Goal: Information Seeking & Learning: Learn about a topic

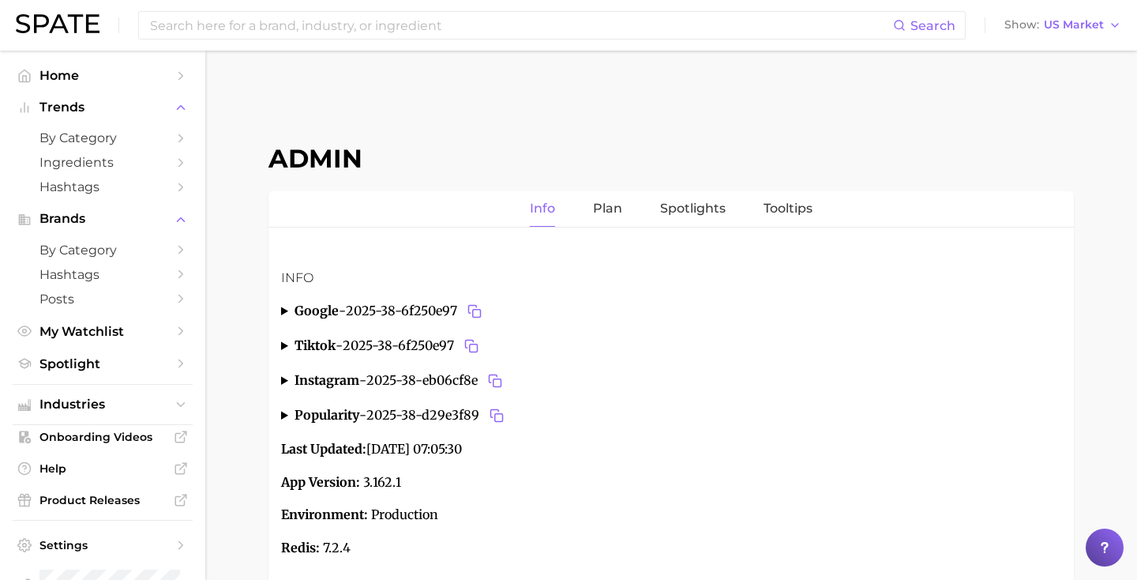
click at [417, 406] on span "2025-38-d29e3f89" at bounding box center [436, 415] width 141 height 22
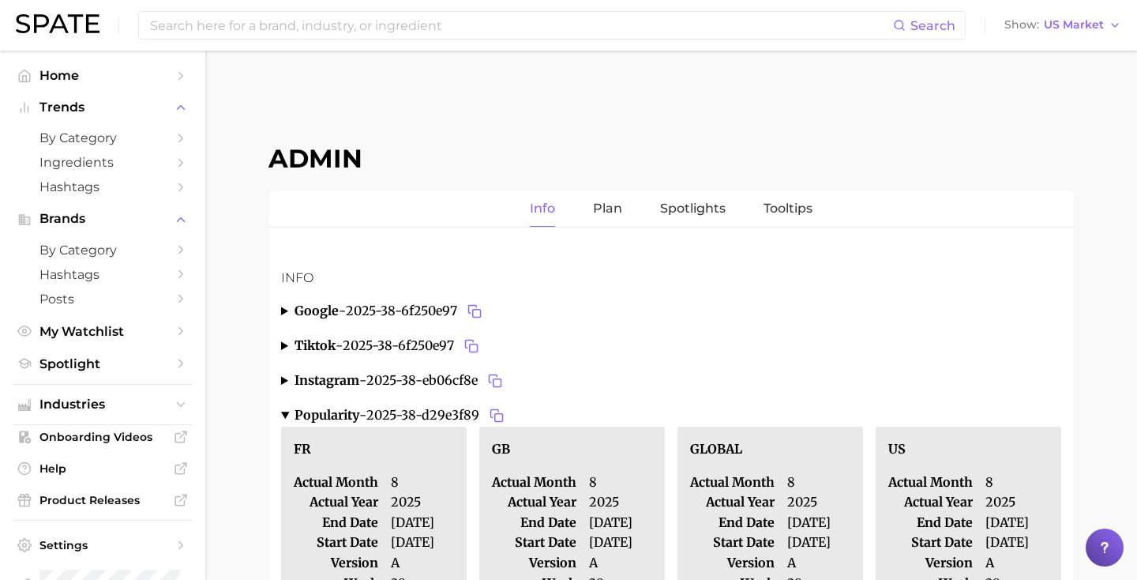
click at [436, 383] on span "2025-38-eb06cf8e" at bounding box center [436, 381] width 140 height 22
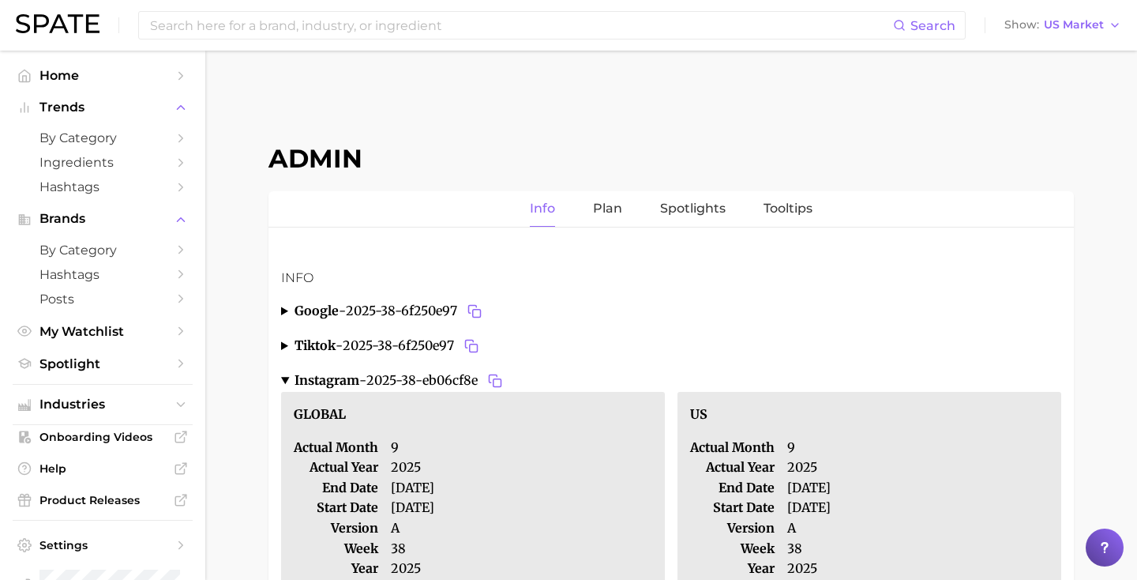
click at [418, 344] on span "2025-38-6f250e97" at bounding box center [413, 346] width 140 height 22
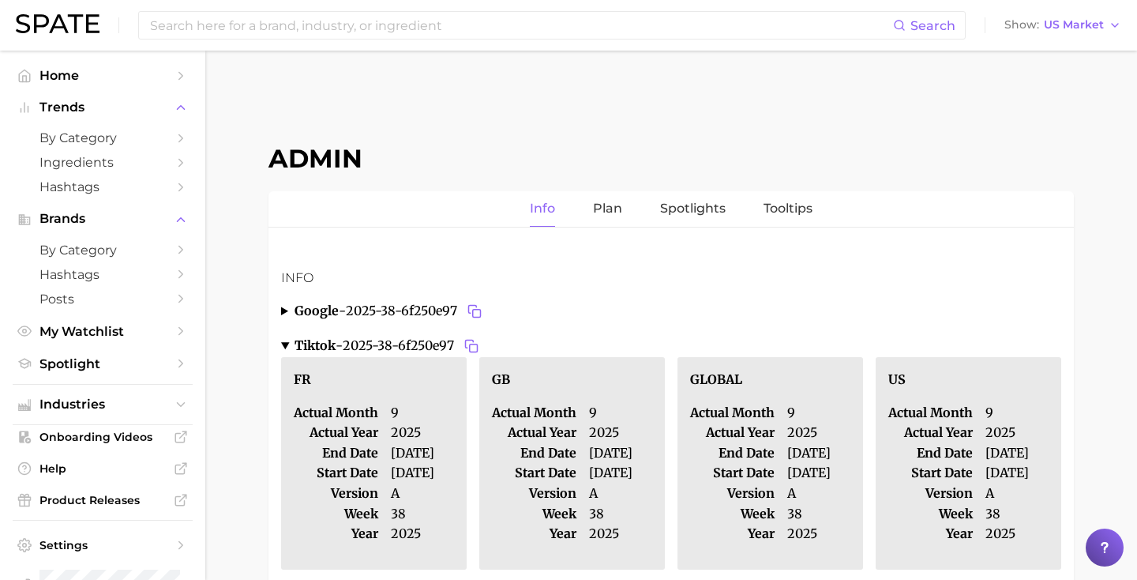
click at [412, 311] on span "2025-38-6f250e97" at bounding box center [416, 311] width 140 height 22
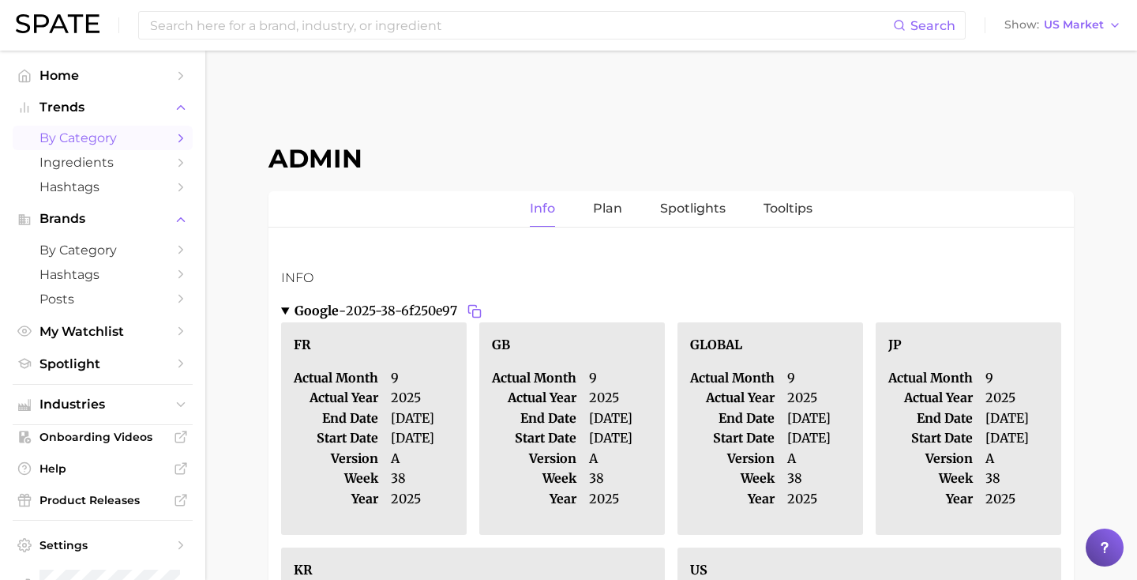
click at [111, 141] on span "by Category" at bounding box center [102, 137] width 126 height 15
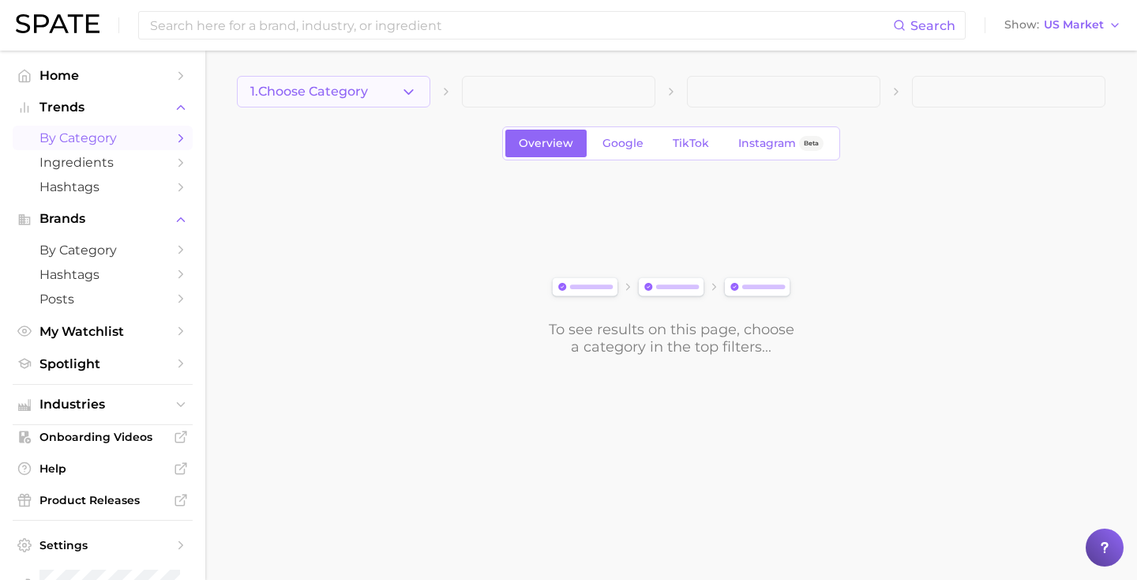
click at [400, 97] on icon "button" at bounding box center [408, 92] width 17 height 17
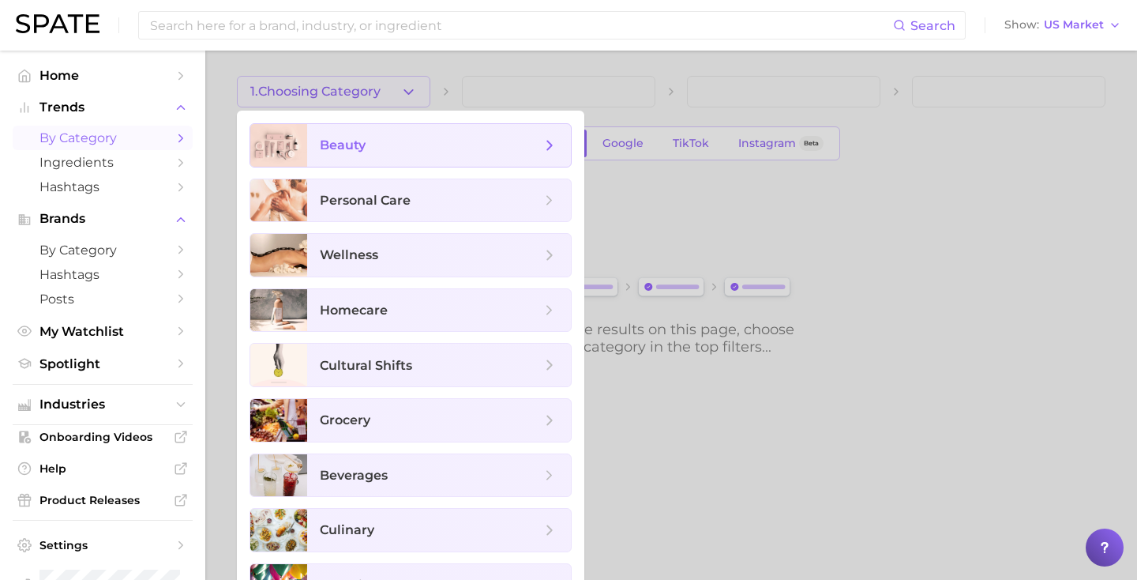
click at [401, 135] on span "beauty" at bounding box center [439, 145] width 264 height 43
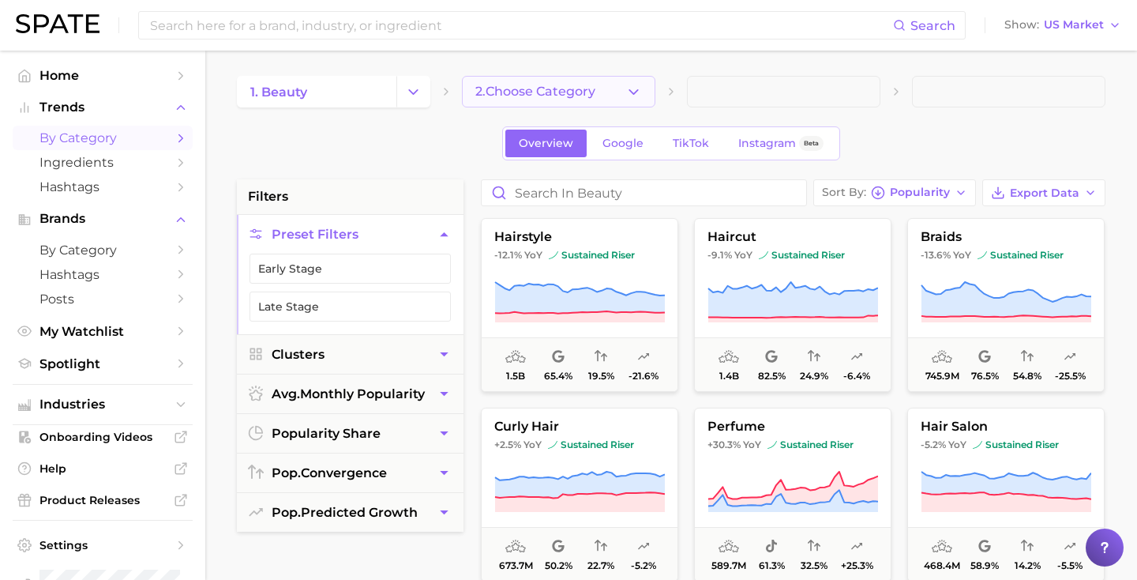
click at [511, 86] on span "2. Choose Category" at bounding box center [535, 92] width 120 height 14
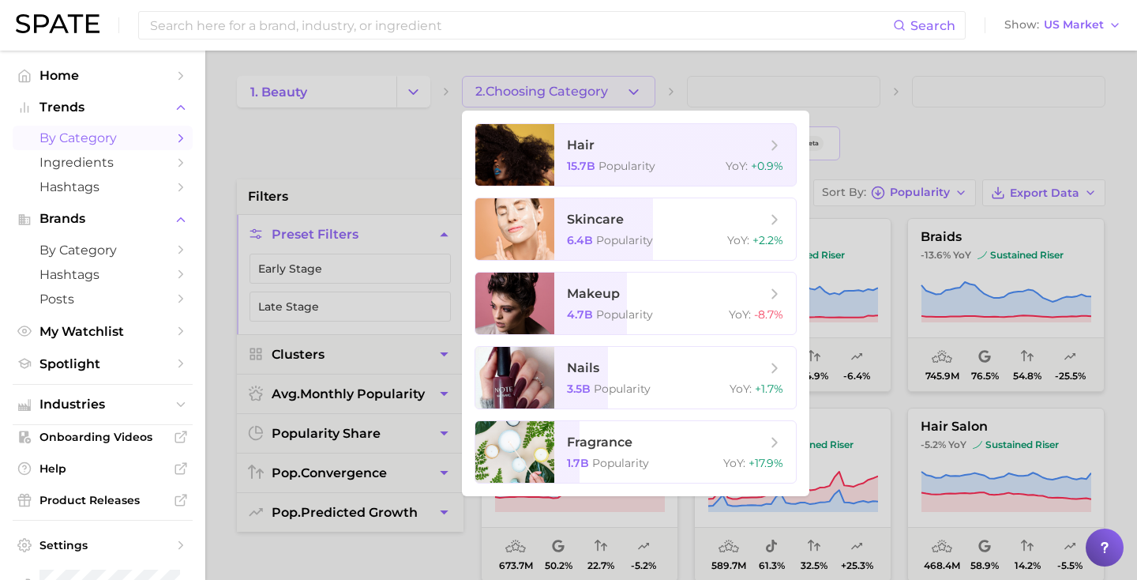
click at [440, 144] on div at bounding box center [568, 290] width 1137 height 580
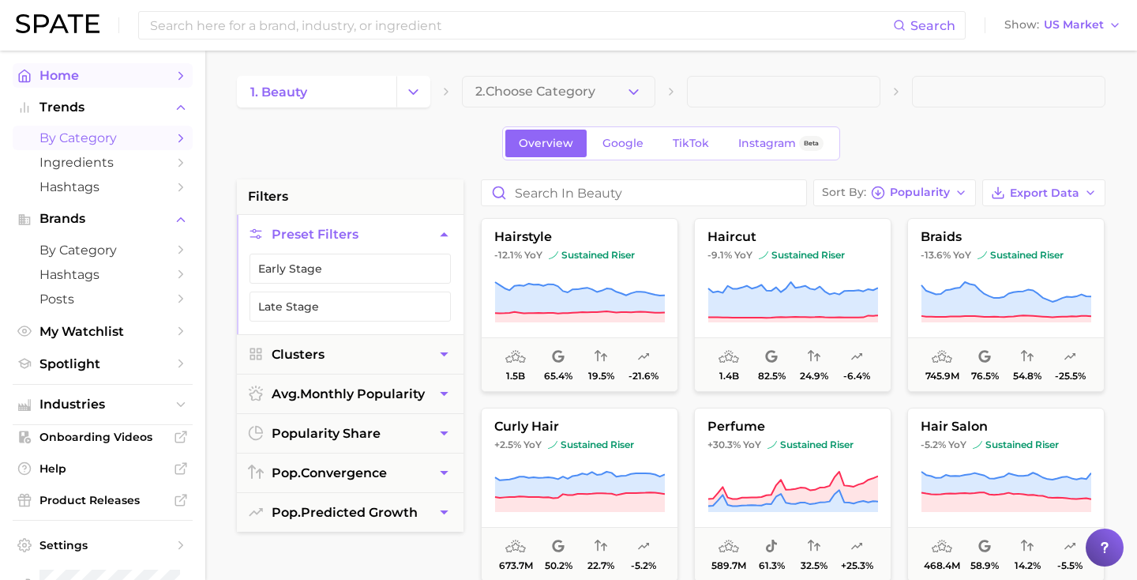
click at [106, 66] on link "Home" at bounding box center [103, 75] width 180 height 24
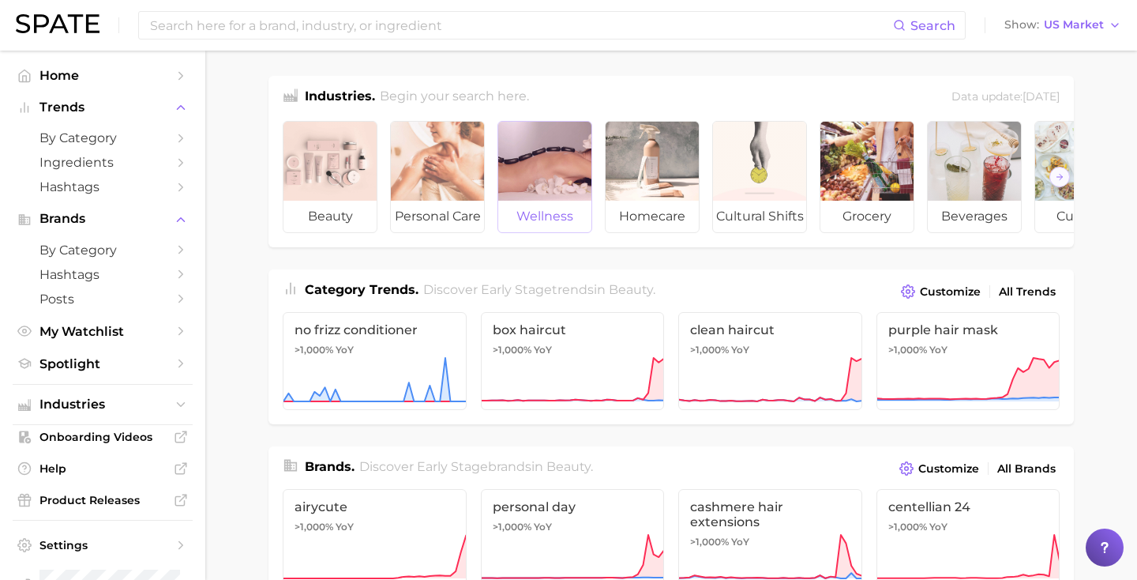
click at [558, 184] on div at bounding box center [544, 161] width 93 height 79
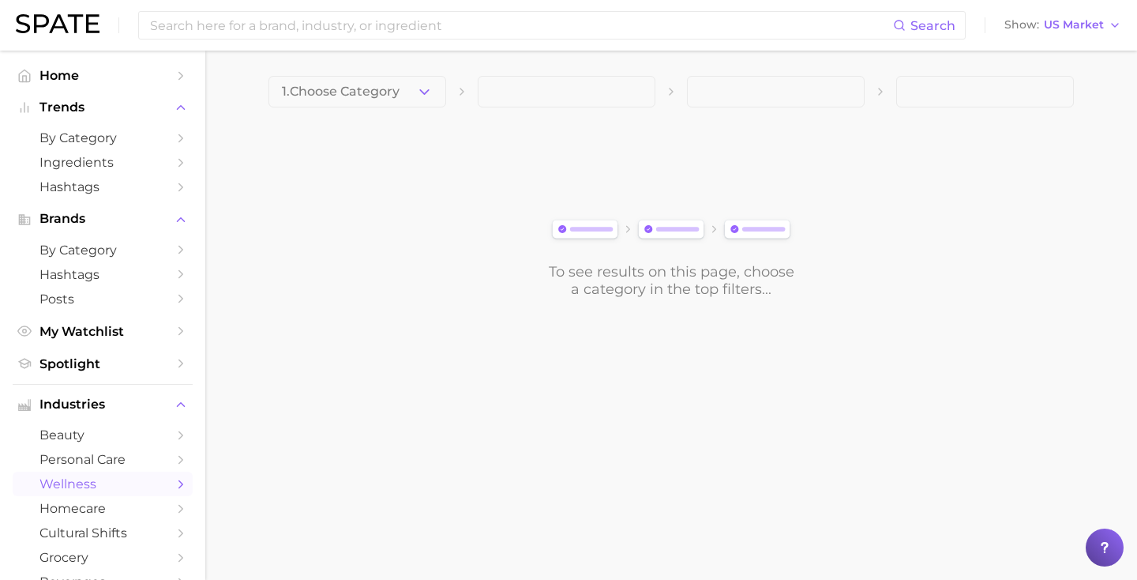
click at [414, 94] on button "1. Choose Category" at bounding box center [358, 92] width 178 height 32
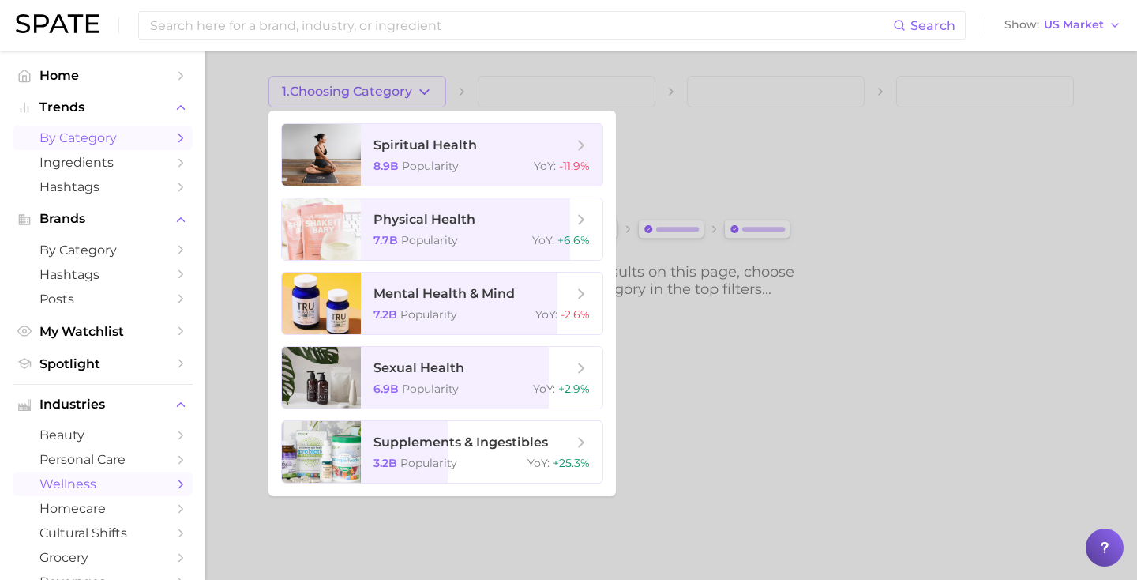
click at [154, 137] on span "by Category" at bounding box center [102, 137] width 126 height 15
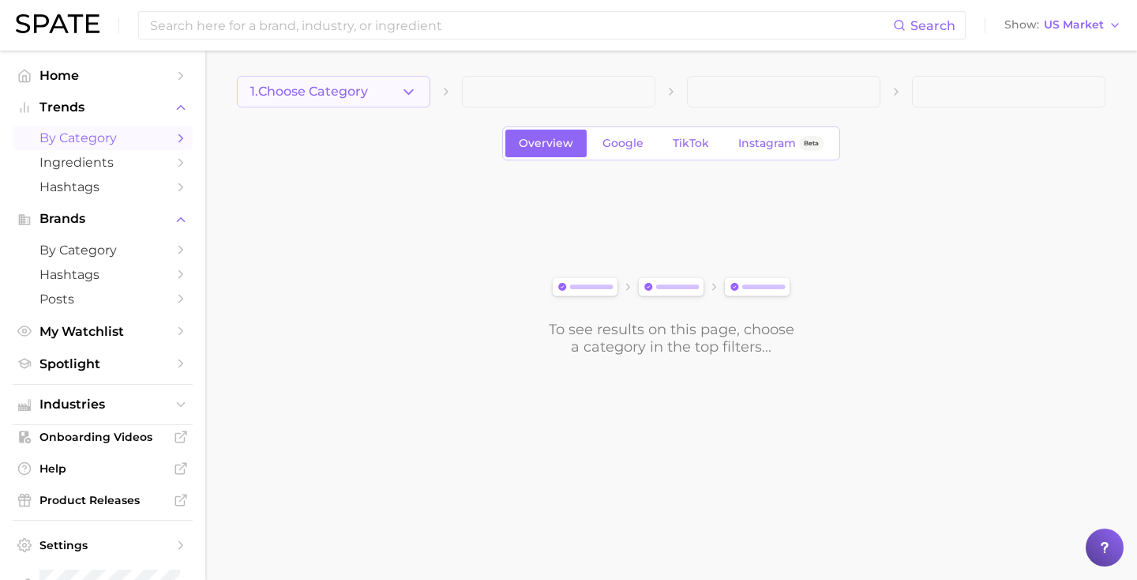
click at [324, 89] on span "1. Choose Category" at bounding box center [309, 92] width 118 height 14
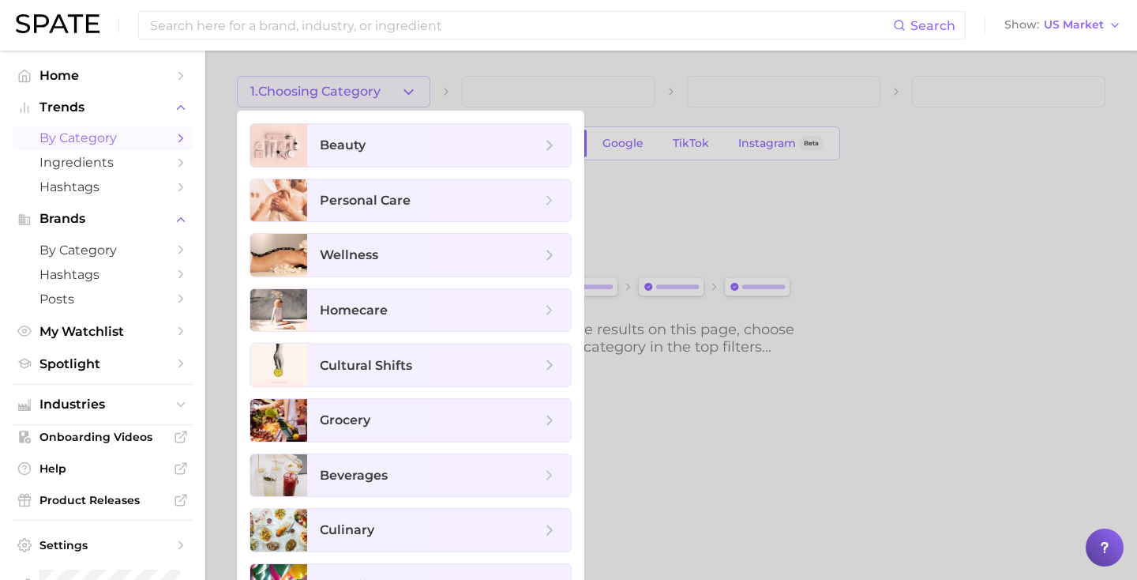
click at [671, 153] on div at bounding box center [568, 290] width 1137 height 580
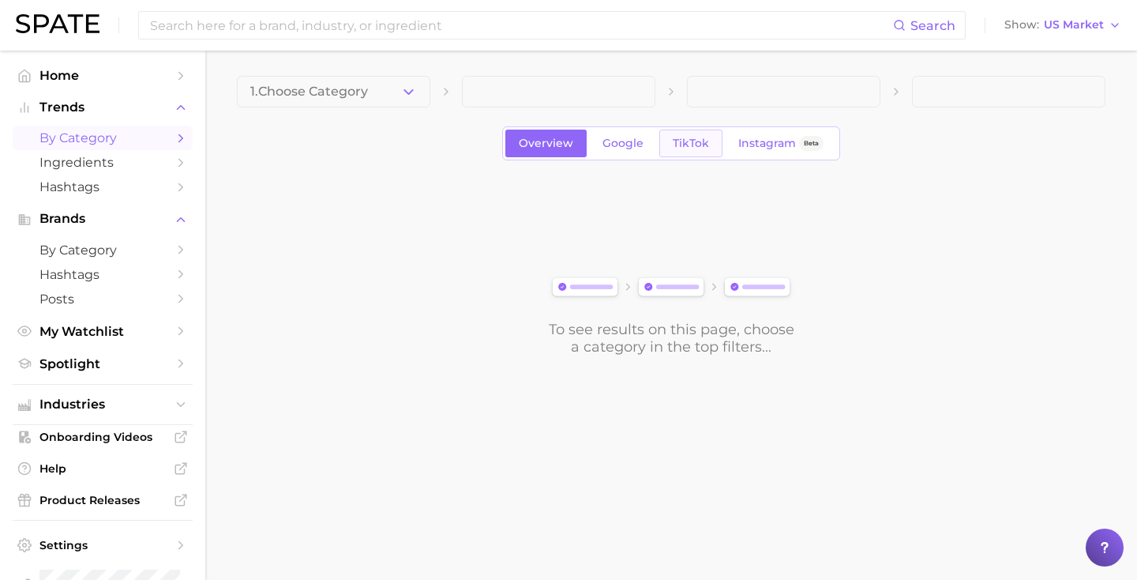
click at [684, 152] on link "TikTok" at bounding box center [690, 144] width 63 height 28
click at [302, 89] on span at bounding box center [333, 92] width 193 height 32
click at [302, 89] on span "1. Choose Category" at bounding box center [309, 92] width 118 height 14
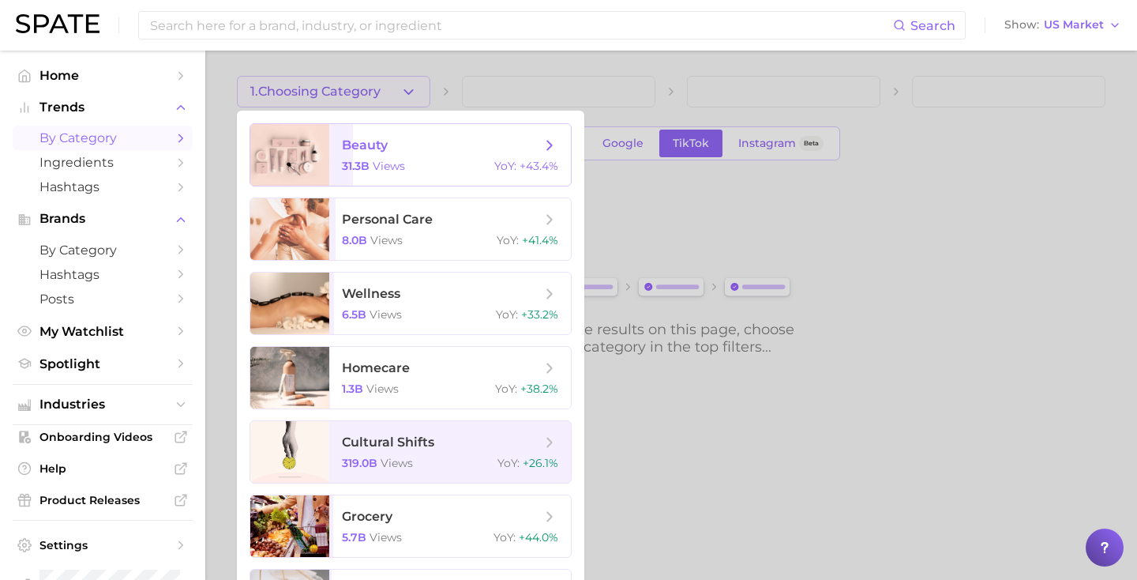
click at [309, 138] on div at bounding box center [289, 155] width 79 height 62
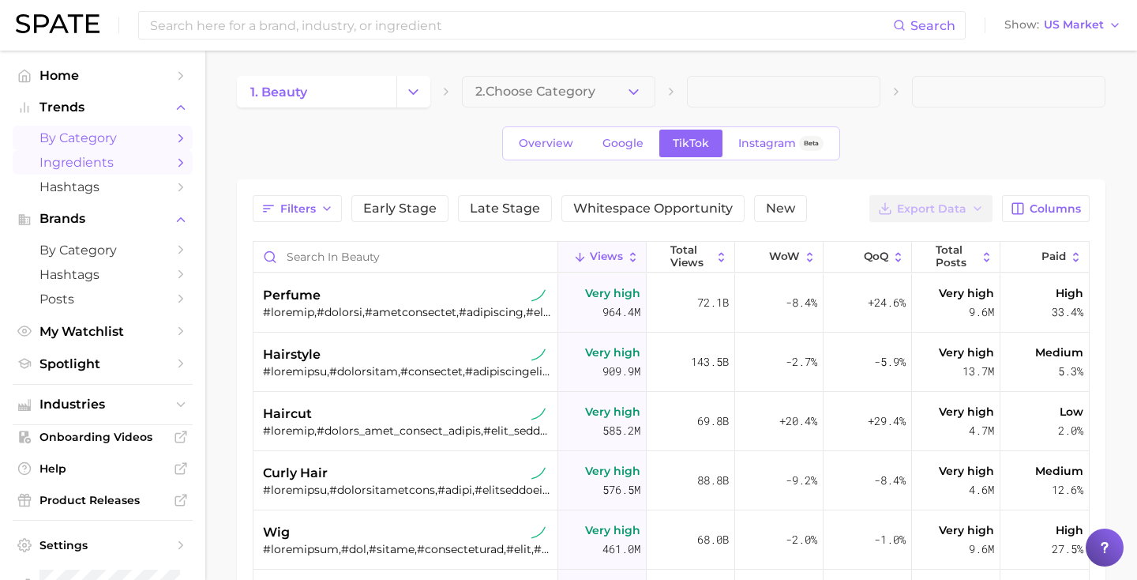
click at [83, 161] on span "Ingredients" at bounding box center [102, 162] width 126 height 15
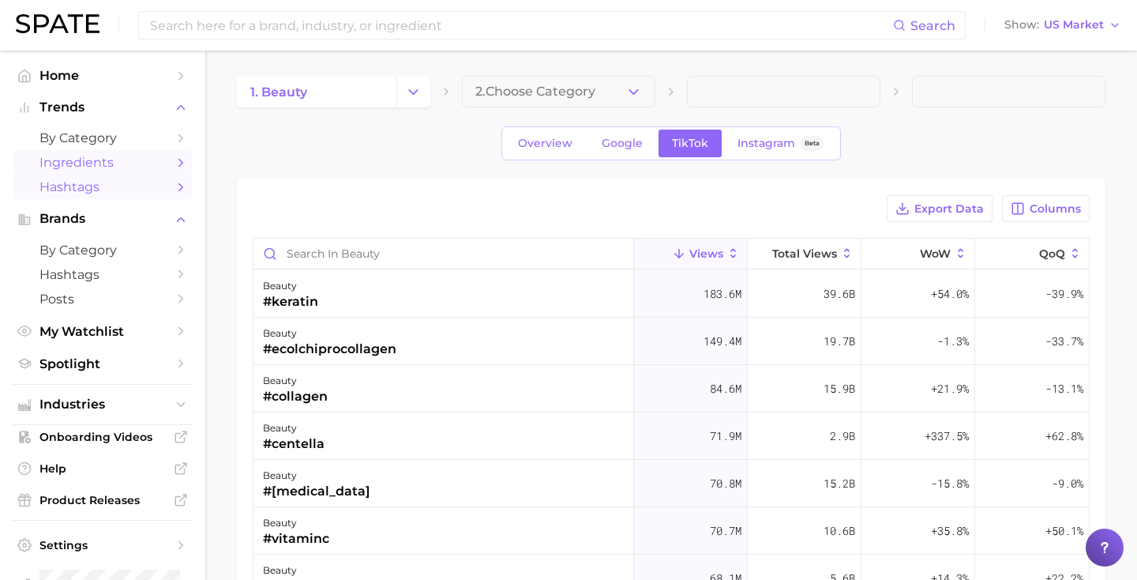
click at [112, 187] on span "Hashtags" at bounding box center [102, 186] width 126 height 15
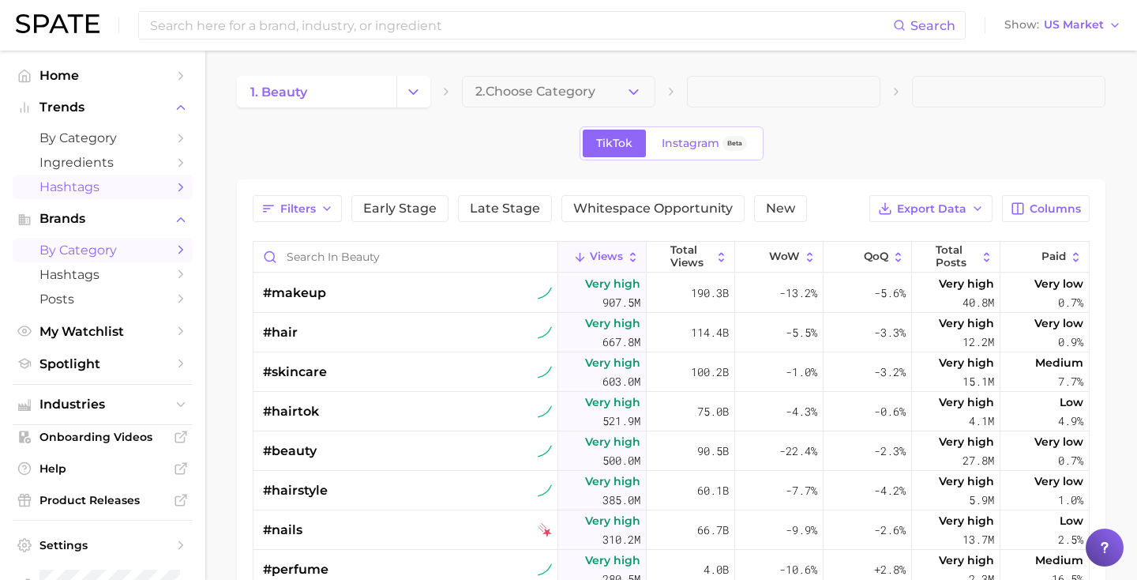
click at [113, 253] on span "by Category" at bounding box center [102, 249] width 126 height 15
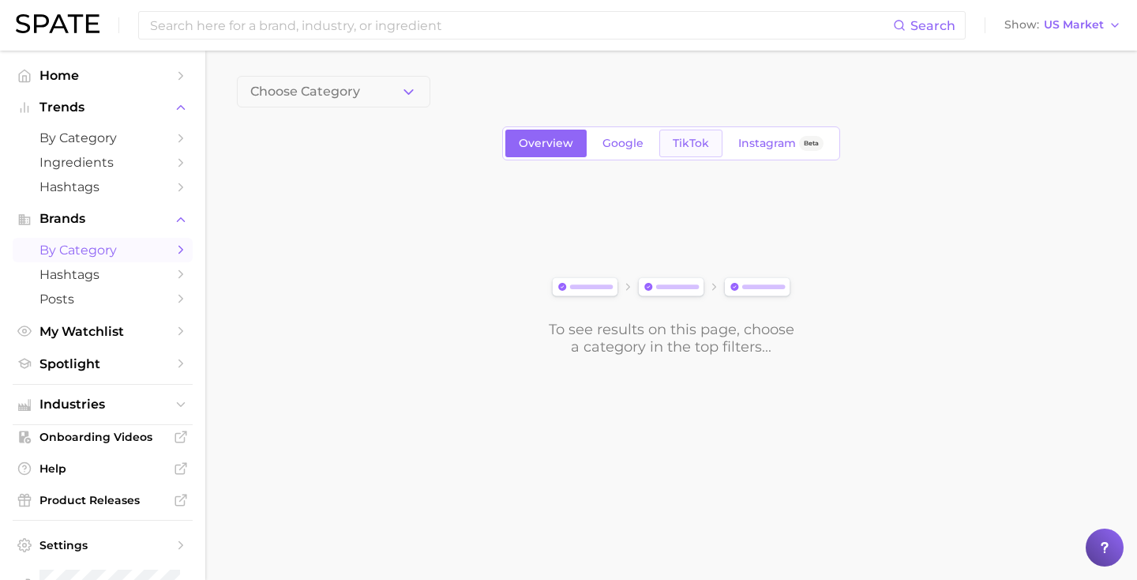
click at [689, 153] on link "TikTok" at bounding box center [690, 144] width 63 height 28
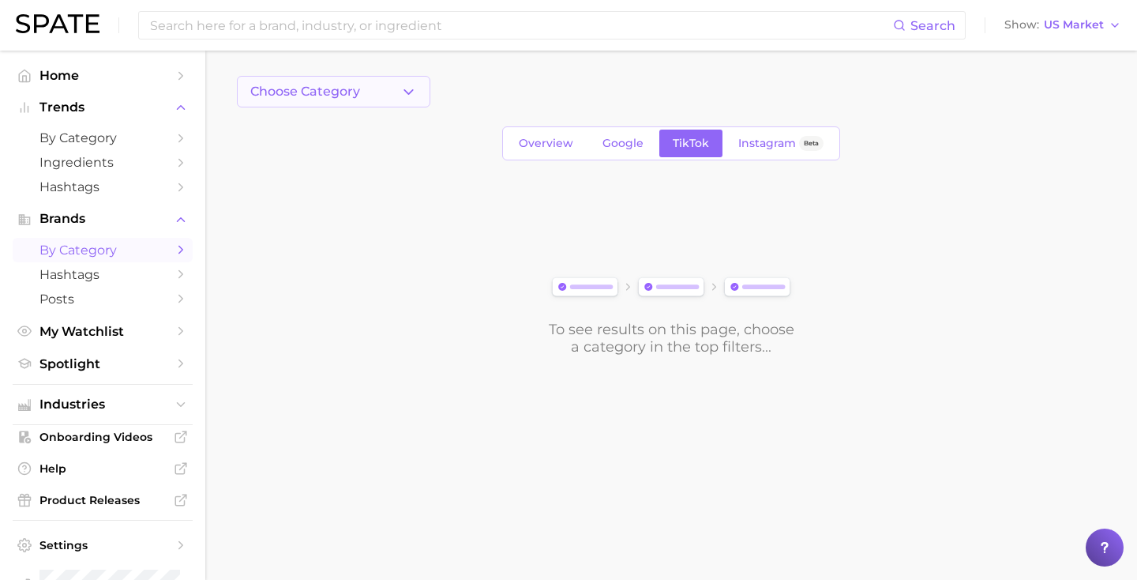
click at [399, 92] on button "Choose Category" at bounding box center [333, 92] width 193 height 32
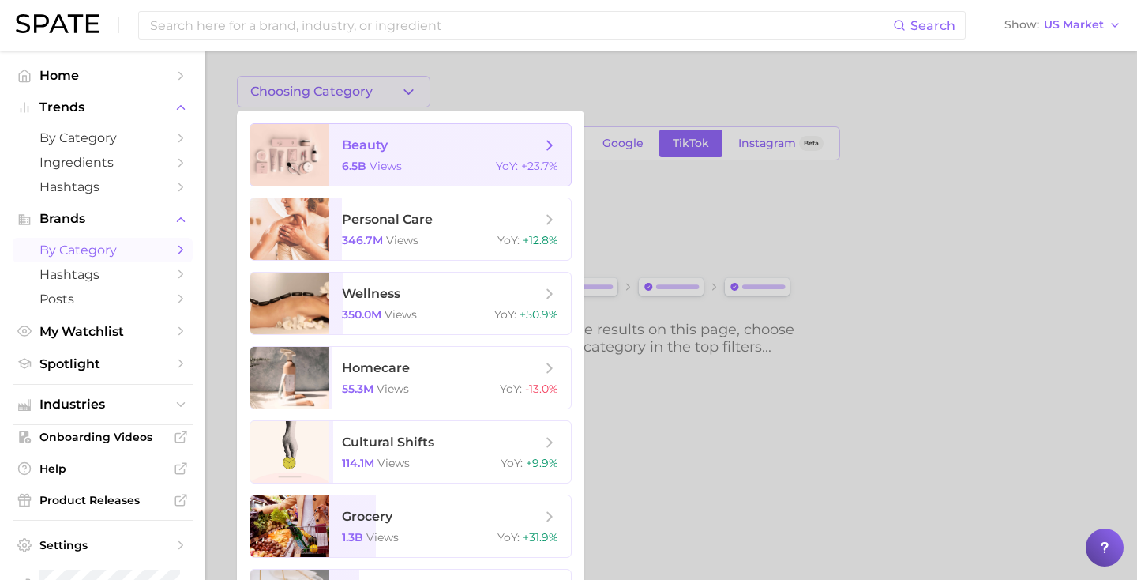
click at [389, 171] on span "views" at bounding box center [386, 166] width 32 height 14
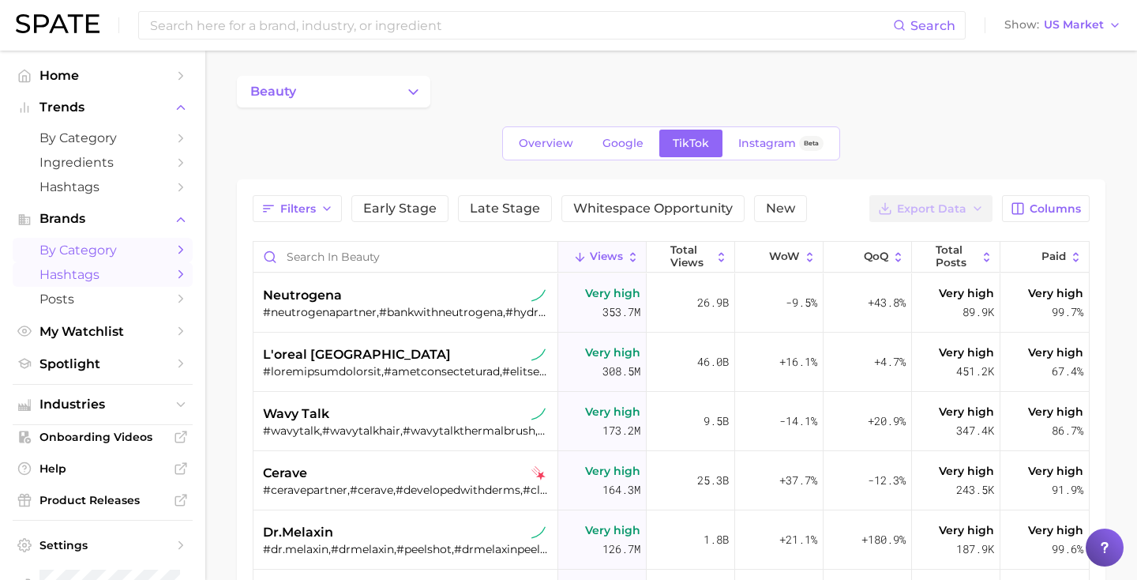
click at [105, 276] on span "Hashtags" at bounding box center [102, 274] width 126 height 15
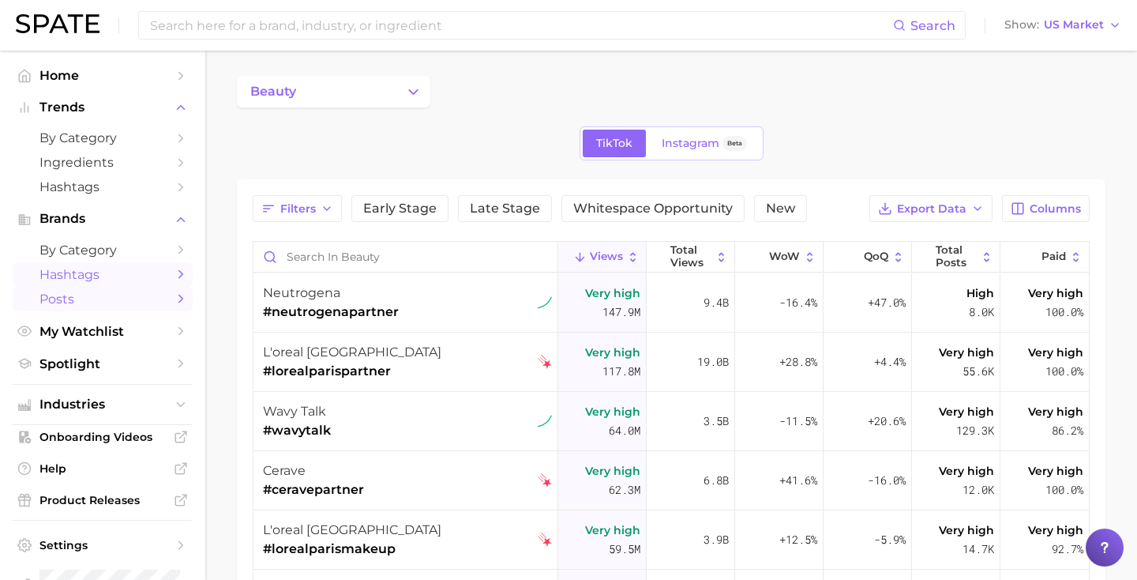
click at [104, 294] on span "Posts" at bounding box center [102, 298] width 126 height 15
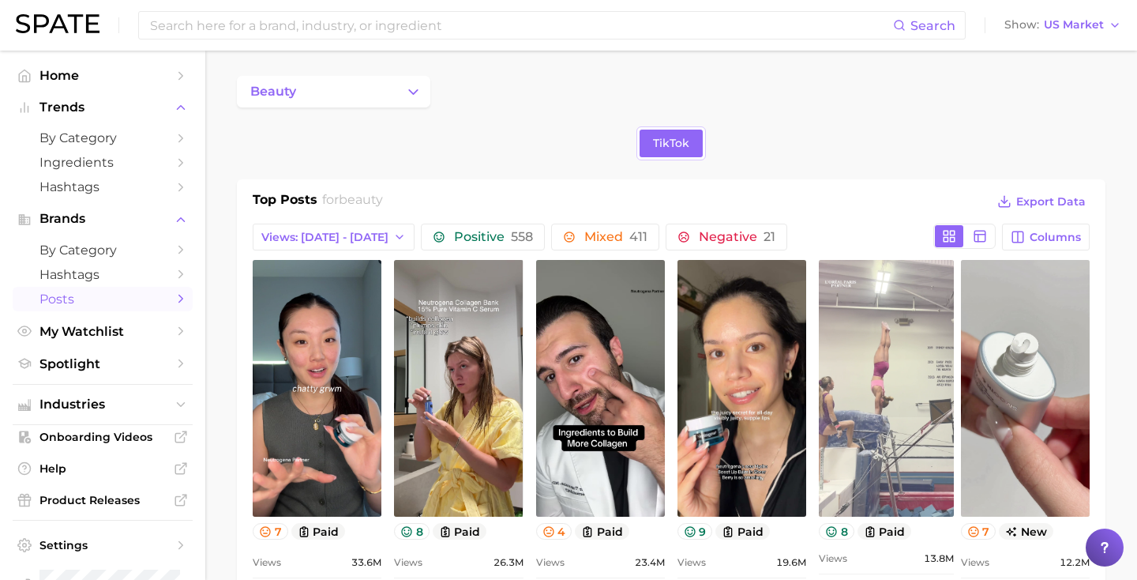
click at [844, 498] on link "view post on TikTok" at bounding box center [886, 388] width 135 height 257
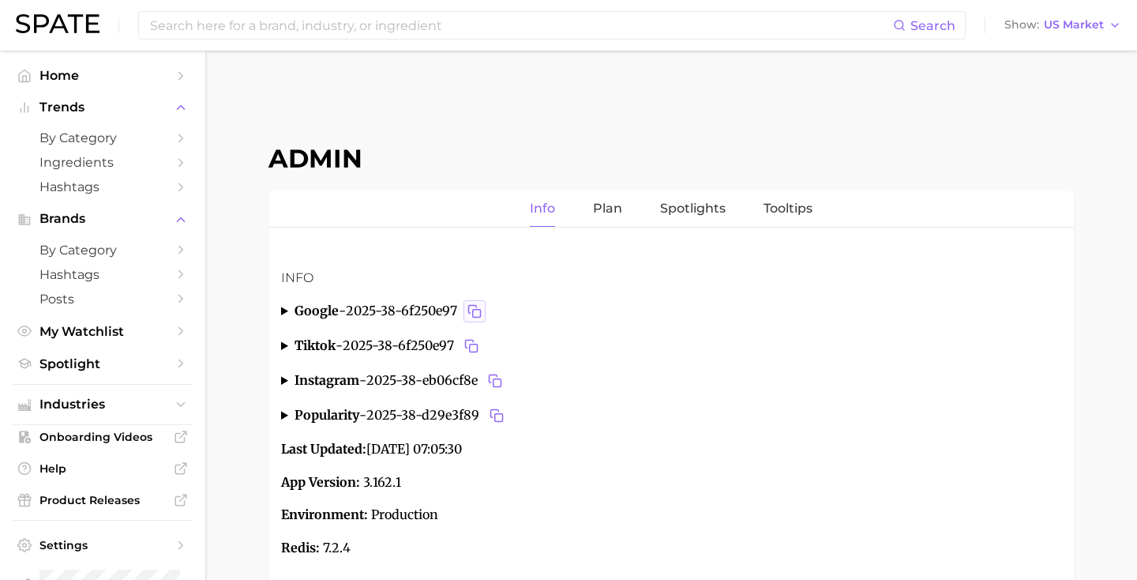
click at [477, 311] on icon "Copy 2025-38-6f250e97 to clipboard" at bounding box center [475, 311] width 14 height 14
click at [498, 384] on rect "Copy 2025-38-eb06cf8e to clipboard" at bounding box center [498, 383] width 8 height 8
click at [497, 416] on icon "Copy 2025-38-d29e3f89 to clipboard" at bounding box center [497, 415] width 14 height 14
click at [470, 323] on article "Info google - 2025-38-6f250e97 FR actual month 9 actual year 2025 end date 2025…" at bounding box center [671, 414] width 780 height 290
click at [479, 311] on icon "Copy 2025-38-6f250e97 to clipboard" at bounding box center [475, 311] width 14 height 14
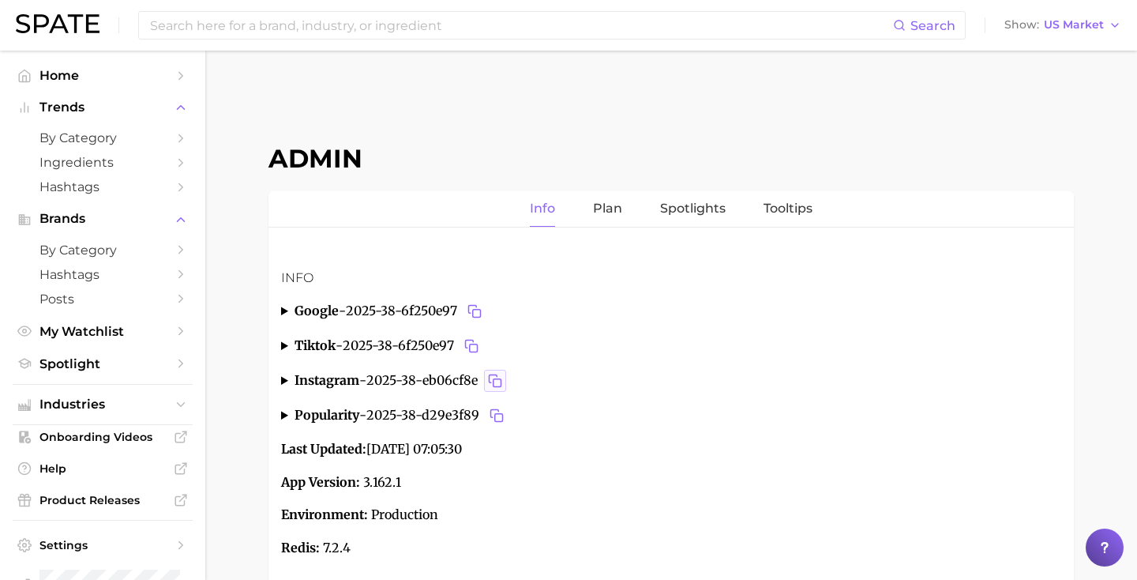
click at [499, 386] on rect "Copy 2025-38-eb06cf8e to clipboard" at bounding box center [498, 383] width 8 height 8
click at [507, 411] on button "Copy 2025-38-d29e3f89 to clipboard" at bounding box center [497, 415] width 22 height 22
